Goal: Task Accomplishment & Management: Manage account settings

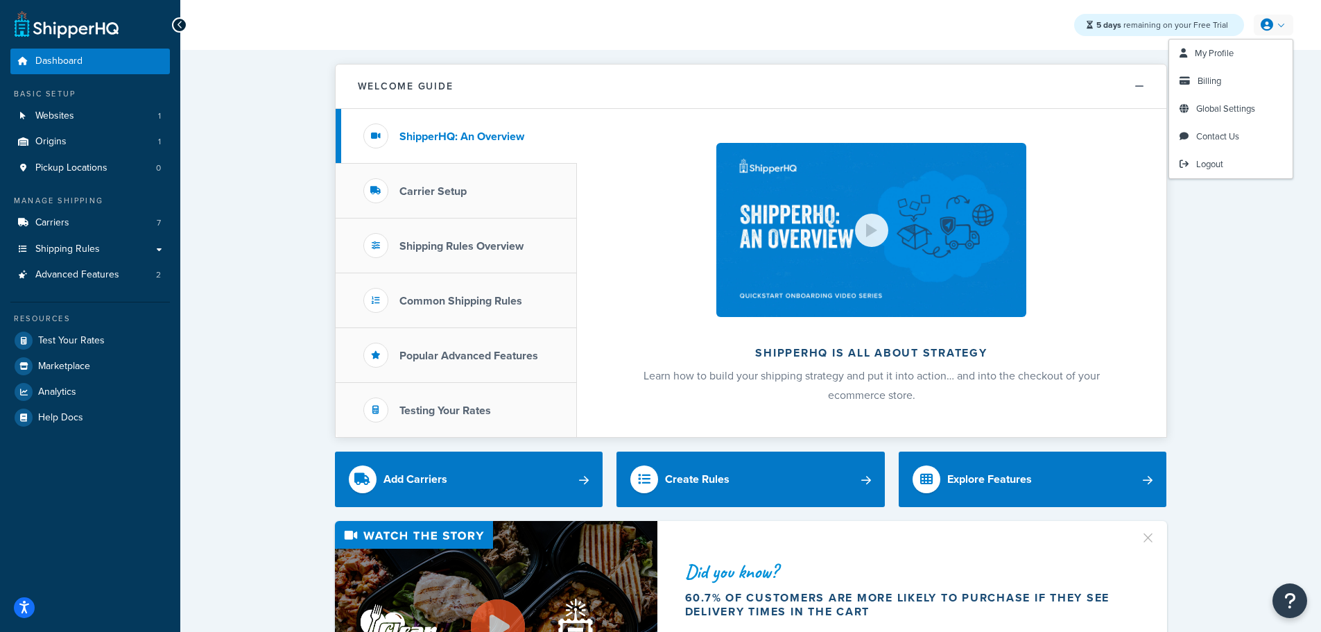
click at [1272, 24] on icon at bounding box center [1267, 25] width 12 height 12
click at [1240, 91] on link "Billing" at bounding box center [1231, 81] width 123 height 28
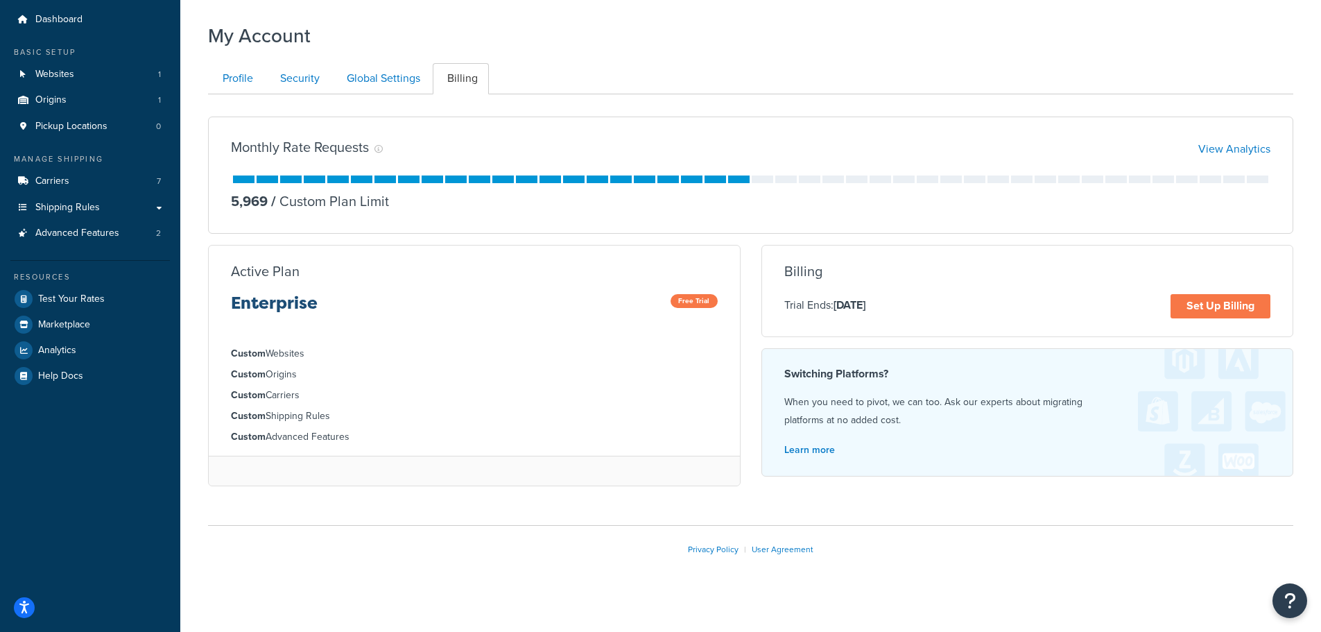
scroll to position [52, 0]
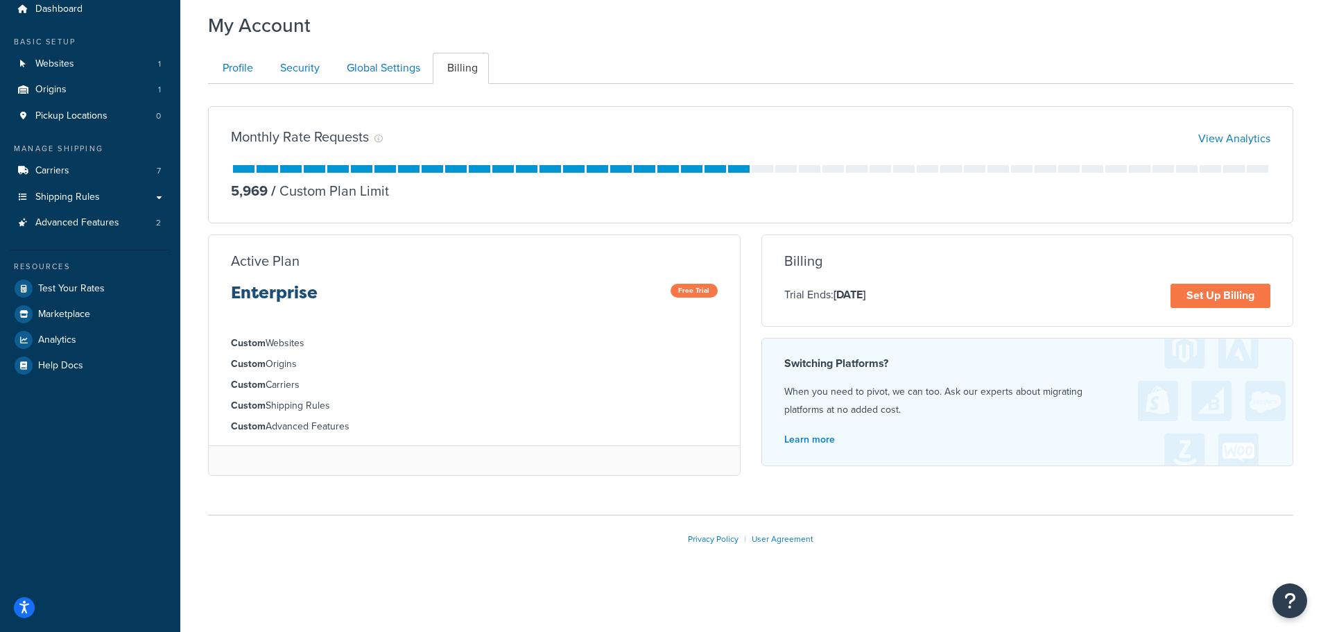
click at [597, 413] on li "Custom Shipping Rules" at bounding box center [474, 405] width 487 height 15
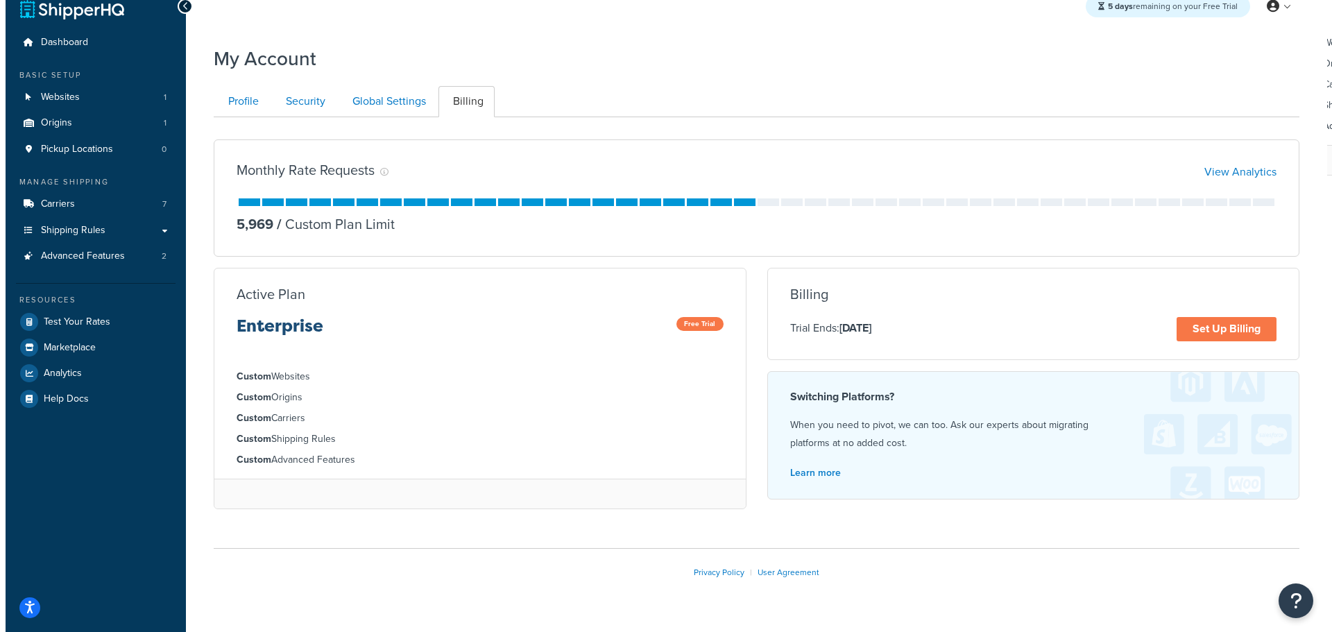
scroll to position [0, 0]
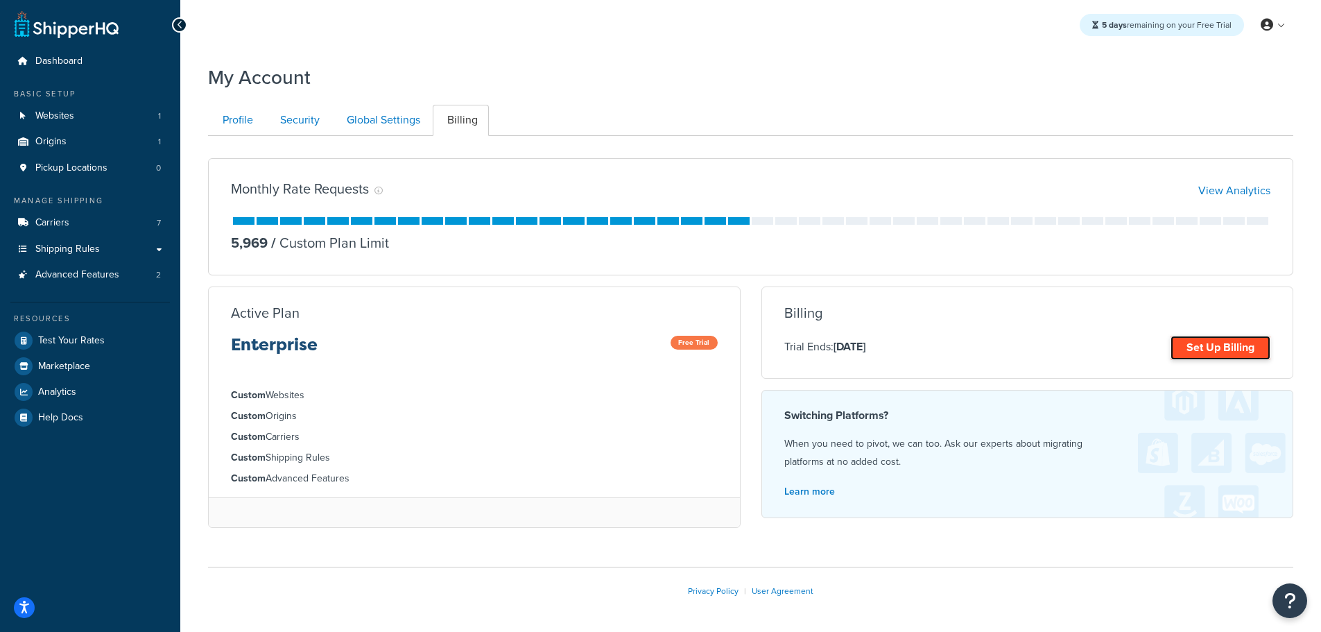
click at [1233, 348] on link "Set Up Billing" at bounding box center [1221, 348] width 100 height 24
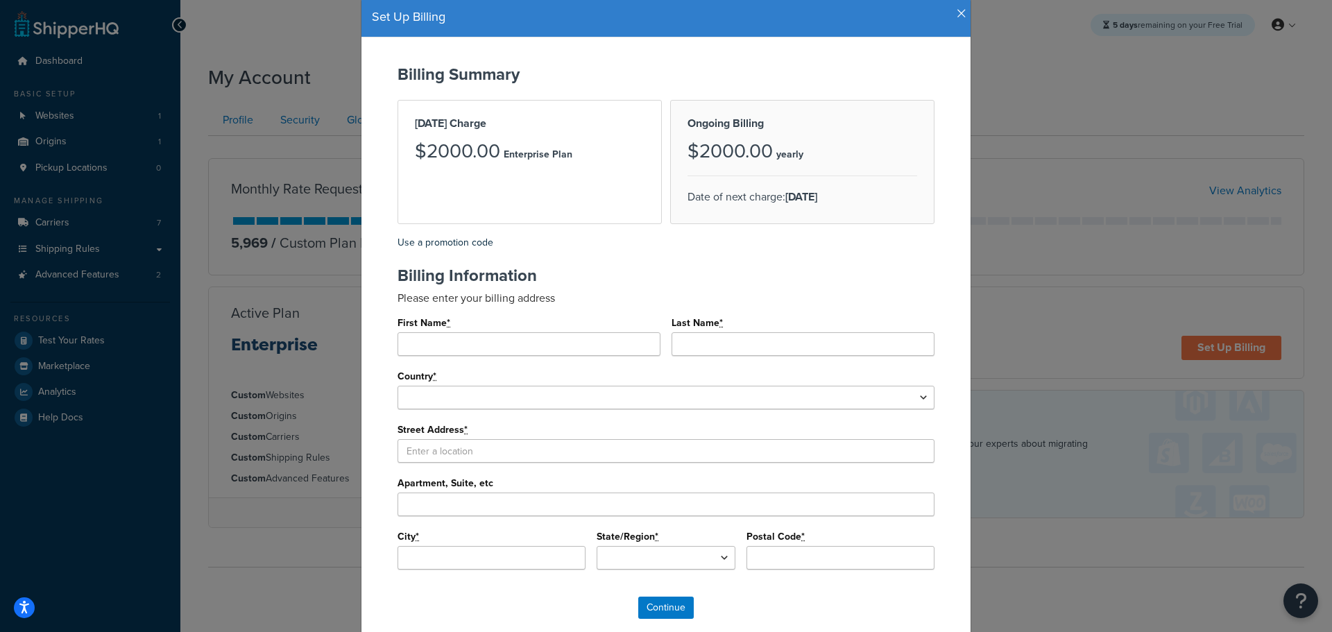
scroll to position [69, 0]
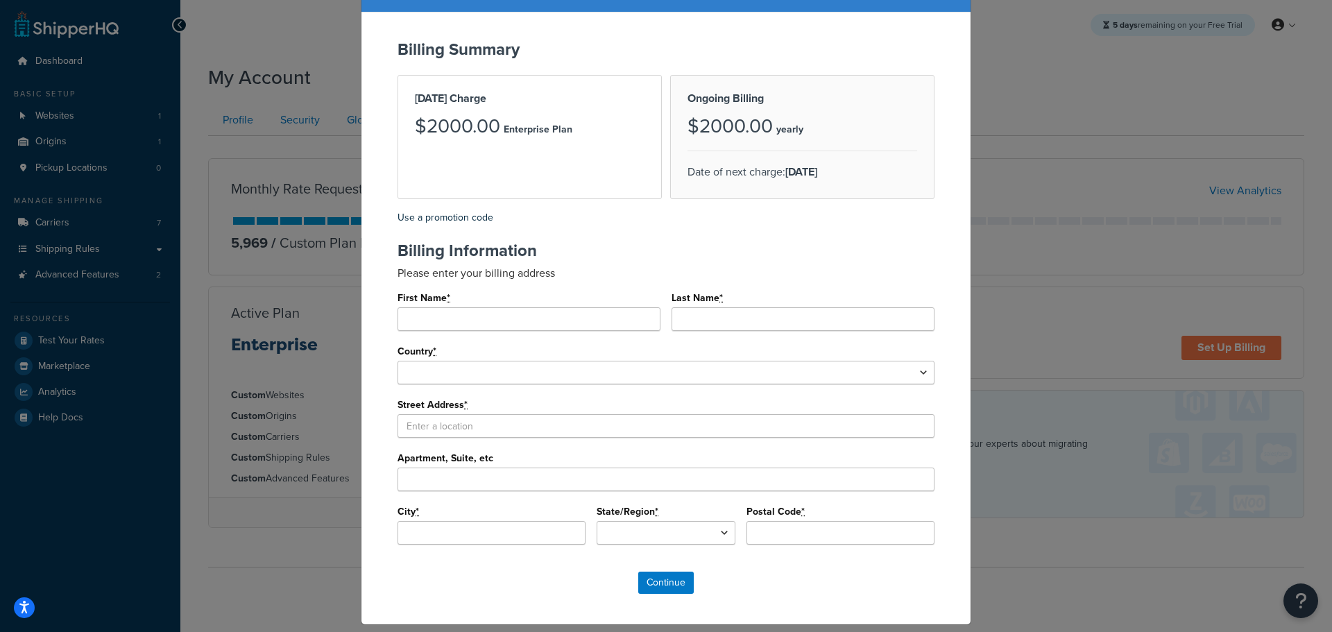
click at [628, 189] on div "Today's Charge $2000.00 Enterprise Plan" at bounding box center [529, 137] width 264 height 124
click at [466, 319] on input "First Name *" at bounding box center [528, 319] width 263 height 24
type input "Robert"
click at [731, 320] on input "Last Name *" at bounding box center [802, 319] width 263 height 24
type input "Cominos"
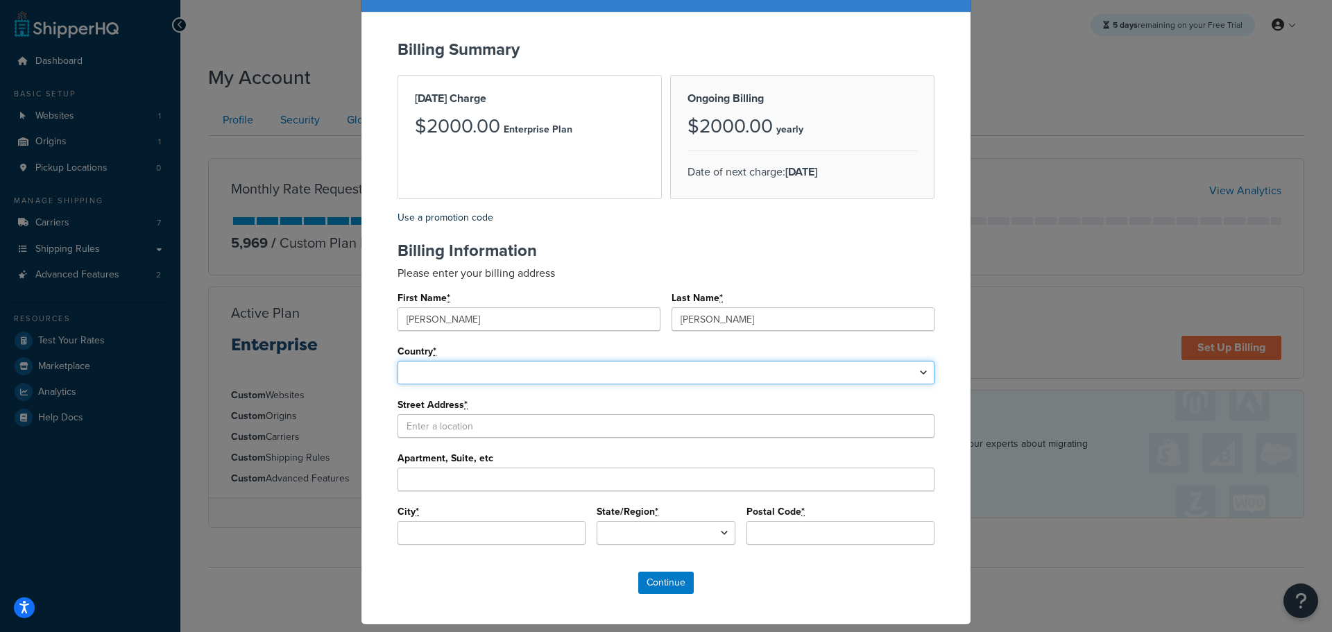
click at [442, 373] on select "United States Afghanistan Albania Algeria American Samoa Andorra Angola Anguill…" at bounding box center [665, 373] width 537 height 24
select select "1000"
click at [397, 361] on select "United States Afghanistan Albania Algeria American Samoa Andorra Angola Anguill…" at bounding box center [665, 373] width 537 height 24
select select
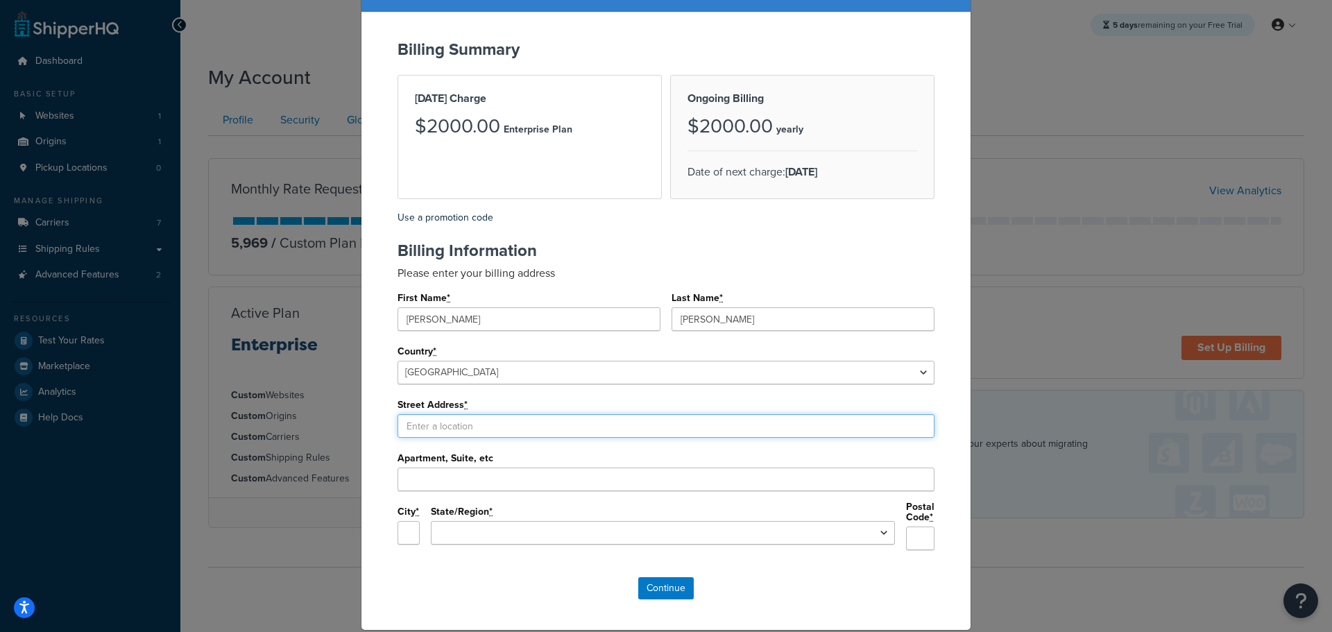
click at [447, 425] on input "Street Address *" at bounding box center [665, 426] width 537 height 24
type input "100 Newfield Ave"
type input "Edison"
select select "NJ"
type input "08837"
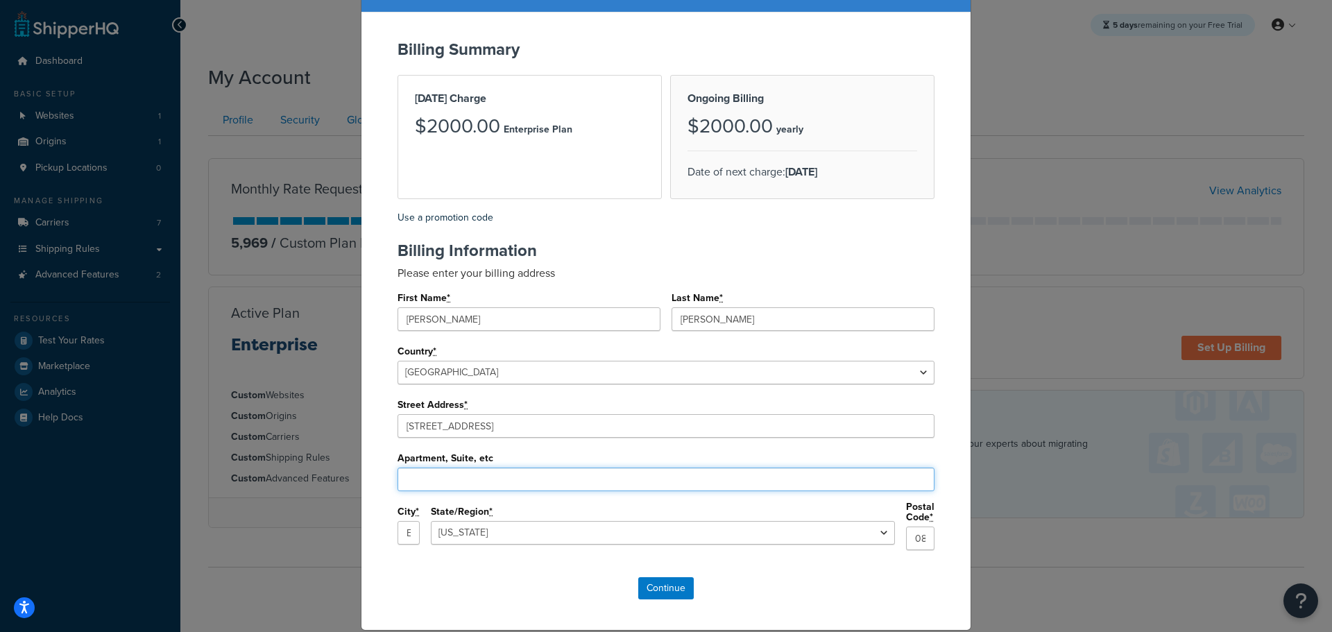
click at [464, 474] on input "Apartment, Suite, etc" at bounding box center [665, 480] width 537 height 24
type input "STE D"
click at [665, 583] on input "Continue" at bounding box center [665, 588] width 55 height 22
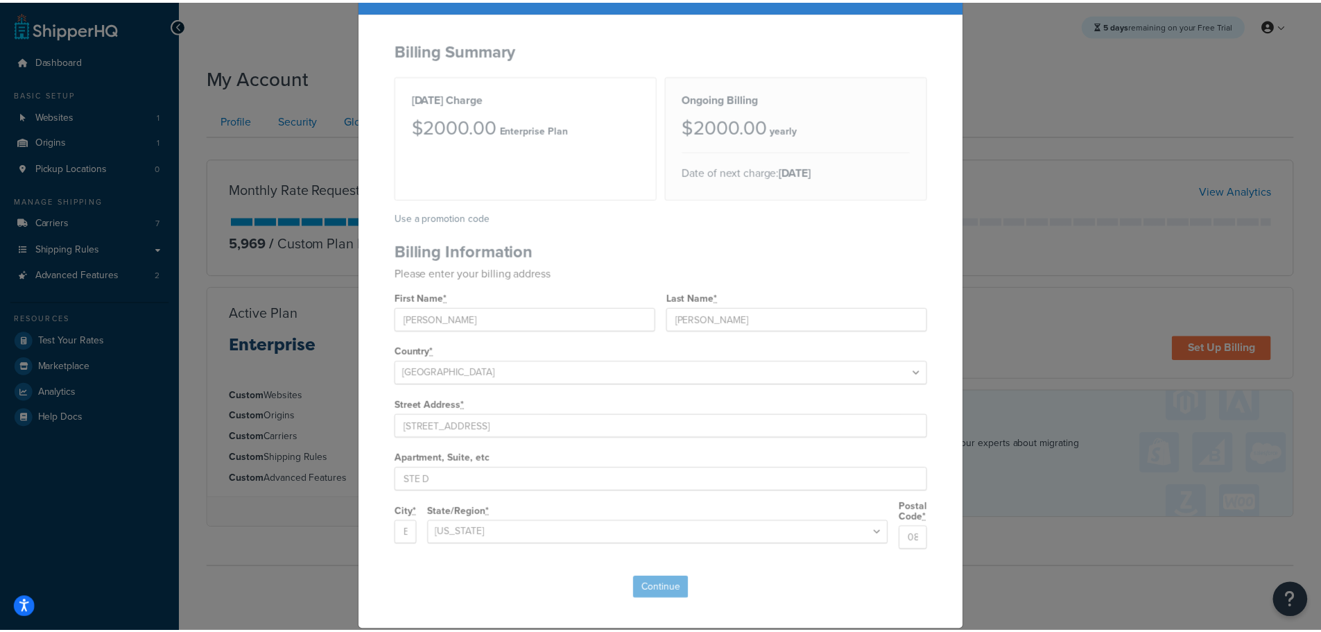
scroll to position [0, 0]
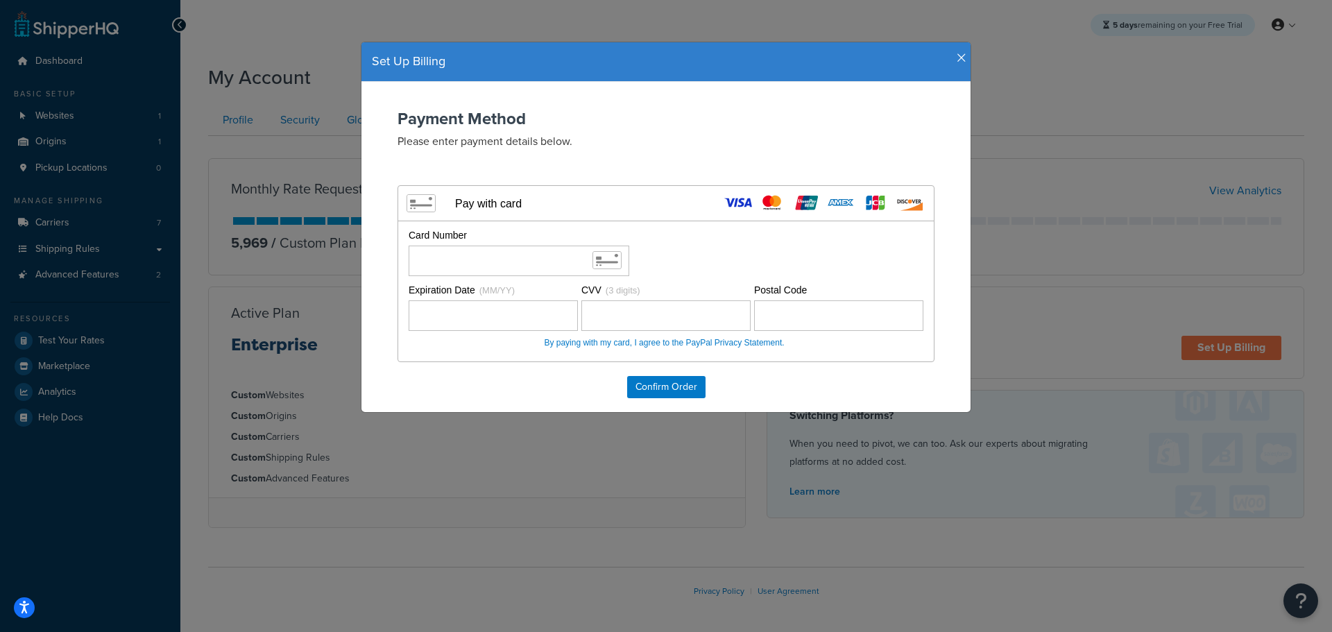
click at [739, 201] on icon at bounding box center [738, 202] width 28 height 17
click at [463, 133] on p "Please enter payment details below." at bounding box center [665, 141] width 537 height 16
click at [873, 195] on use at bounding box center [876, 202] width 28 height 17
click at [574, 180] on div "Edit Choose a way to pay Cancel Delete PayPal PayPal Credit Apple Pay Google Pay" at bounding box center [665, 262] width 537 height 199
click at [481, 208] on div "Pay with card" at bounding box center [488, 203] width 67 height 13
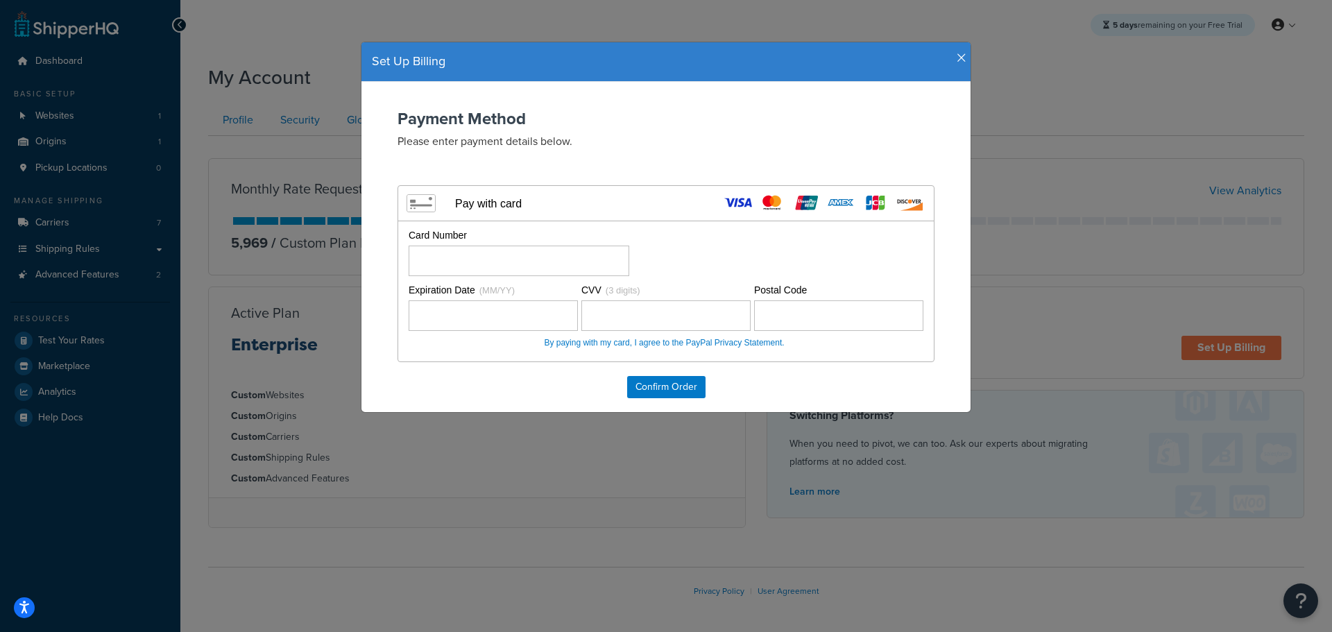
click at [471, 132] on div "Payment Method Please enter payment details below. Visa MasterCard Union Pay Am…" at bounding box center [665, 236] width 581 height 252
click at [481, 202] on div "Pay with card" at bounding box center [488, 203] width 67 height 13
click at [539, 157] on div "Payment Method Please enter payment details below. Visa MasterCard Union Pay Am…" at bounding box center [665, 236] width 581 height 252
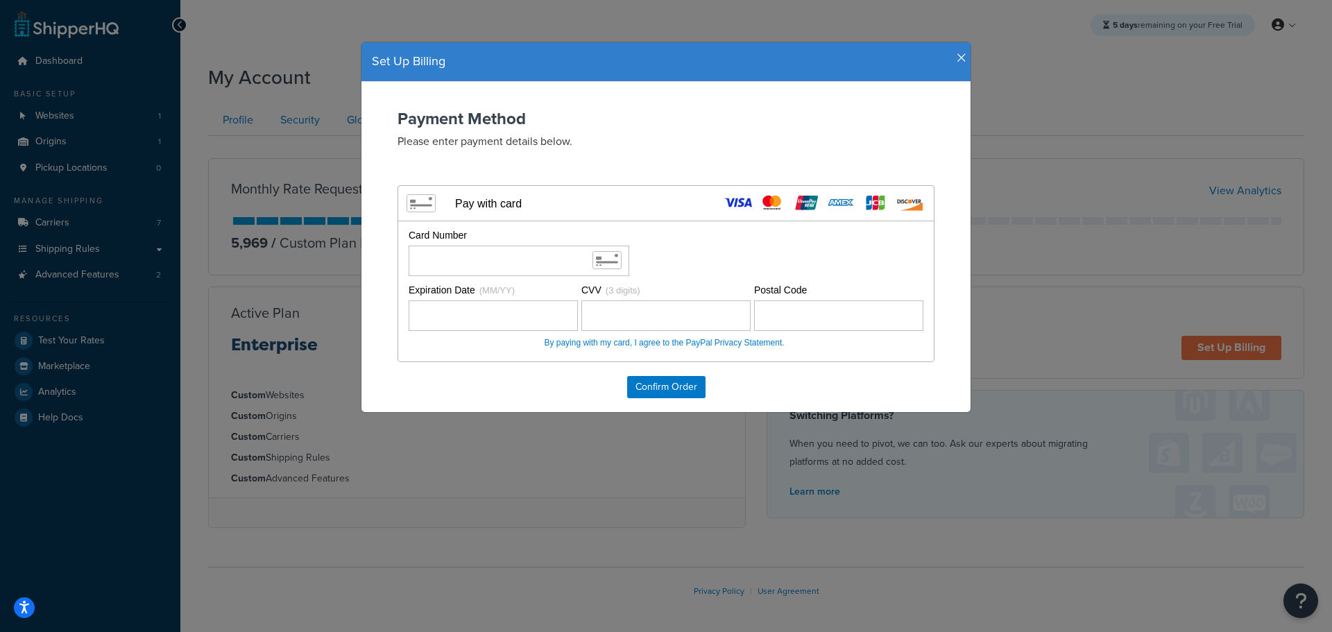
click at [500, 208] on div "Pay with card" at bounding box center [488, 203] width 67 height 13
click at [653, 384] on input "Confirm Order" at bounding box center [666, 387] width 78 height 22
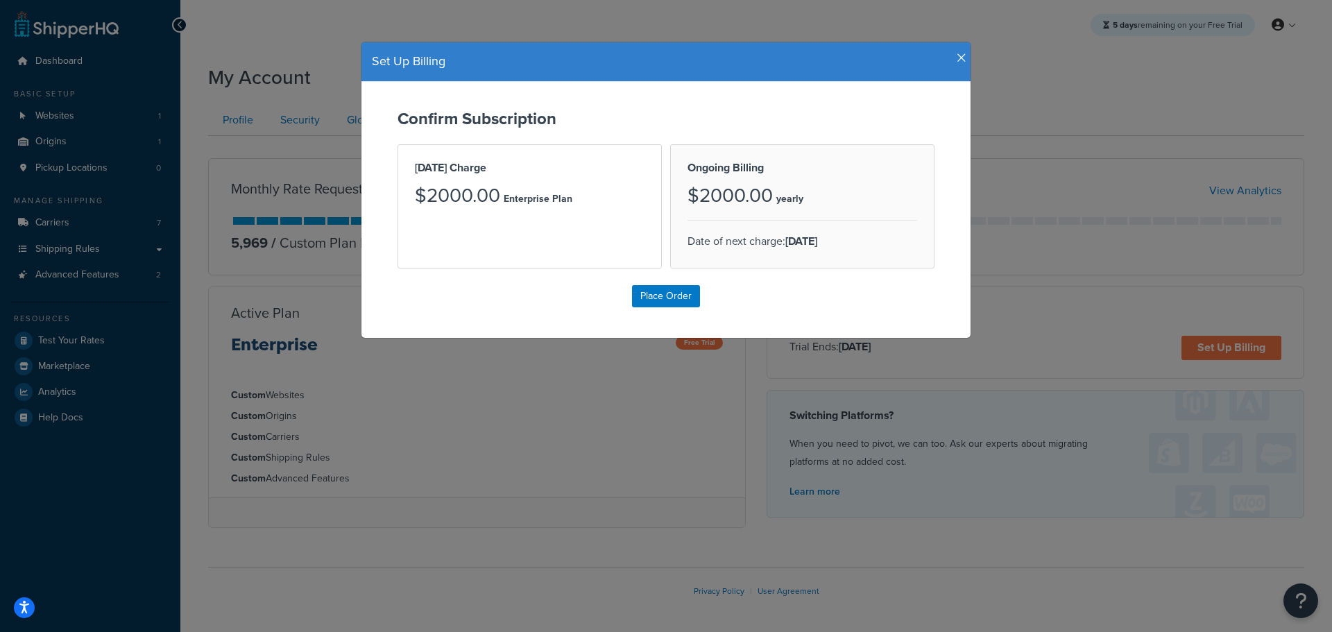
drag, startPoint x: 871, startPoint y: 240, endPoint x: 682, endPoint y: 243, distance: 189.4
click at [687, 243] on p "Date of next charge: Sep 19, 2026" at bounding box center [802, 241] width 230 height 19
copy p "Date of next charge: Sep 19, 2026"
click at [666, 296] on input "Place Order" at bounding box center [666, 296] width 68 height 22
type input "Place Order"
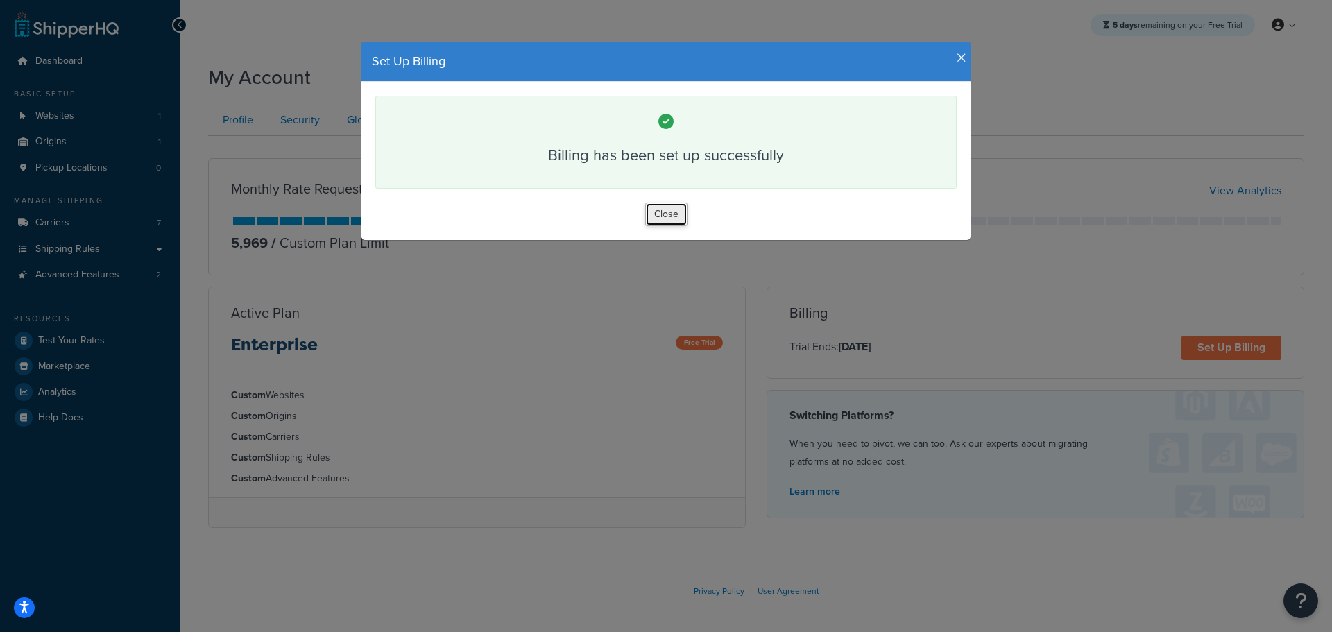
click at [672, 212] on button "Close" at bounding box center [666, 215] width 42 height 24
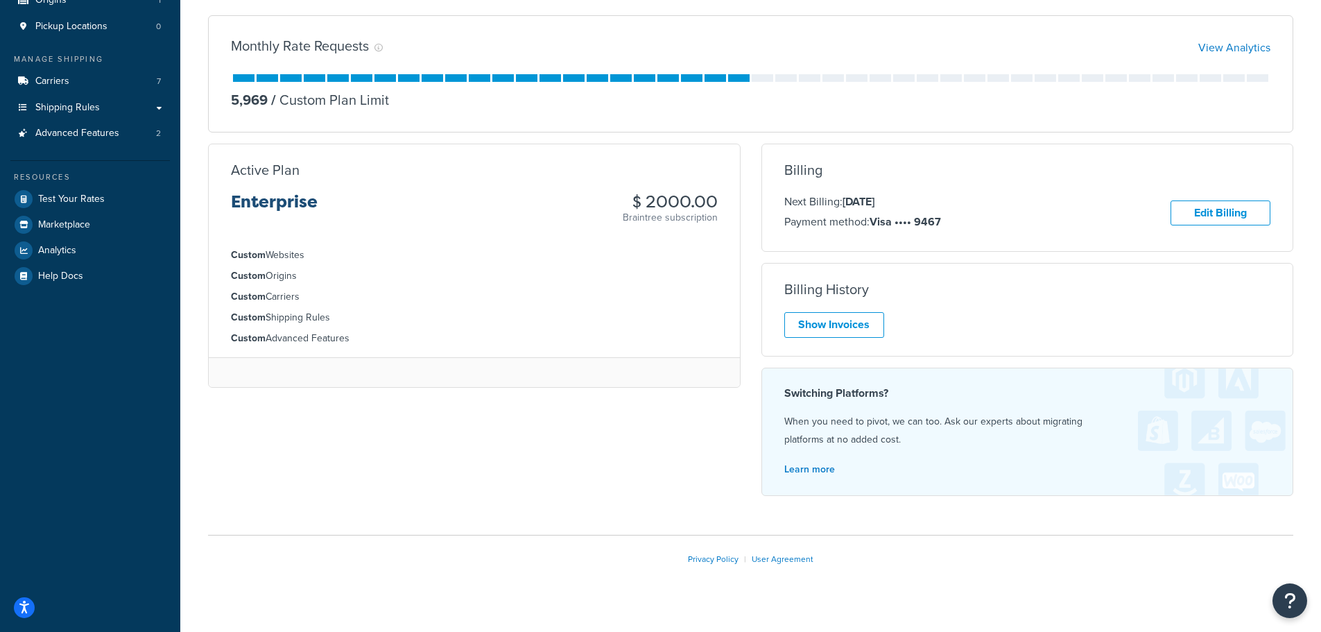
scroll to position [163, 0]
